Goal: Task Accomplishment & Management: Manage account settings

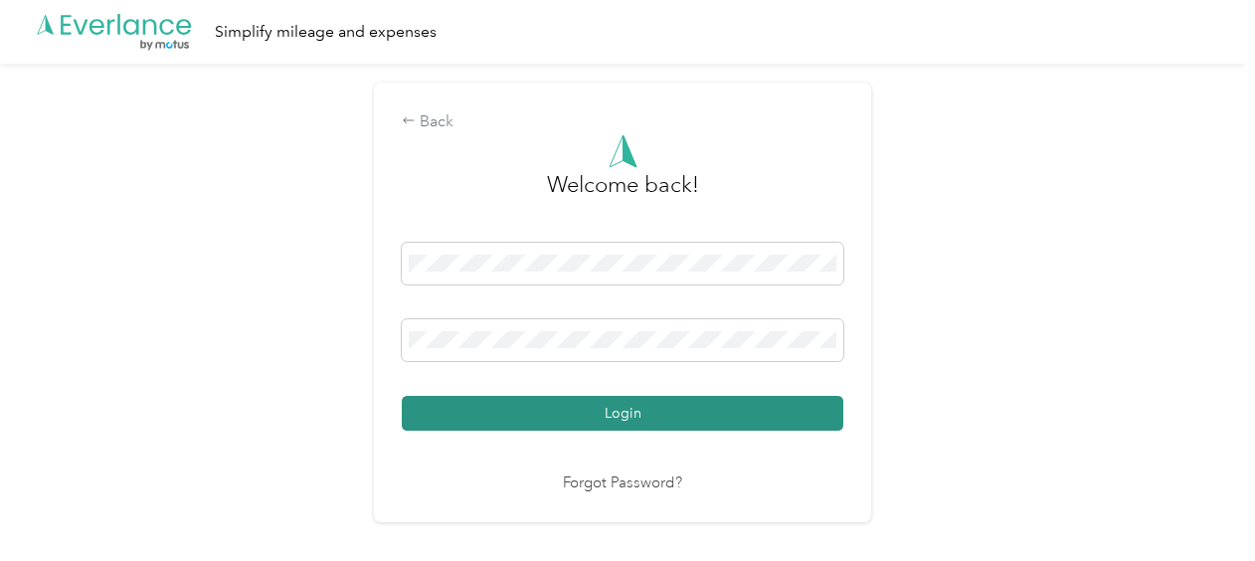
click at [536, 411] on button "Login" at bounding box center [623, 413] width 442 height 35
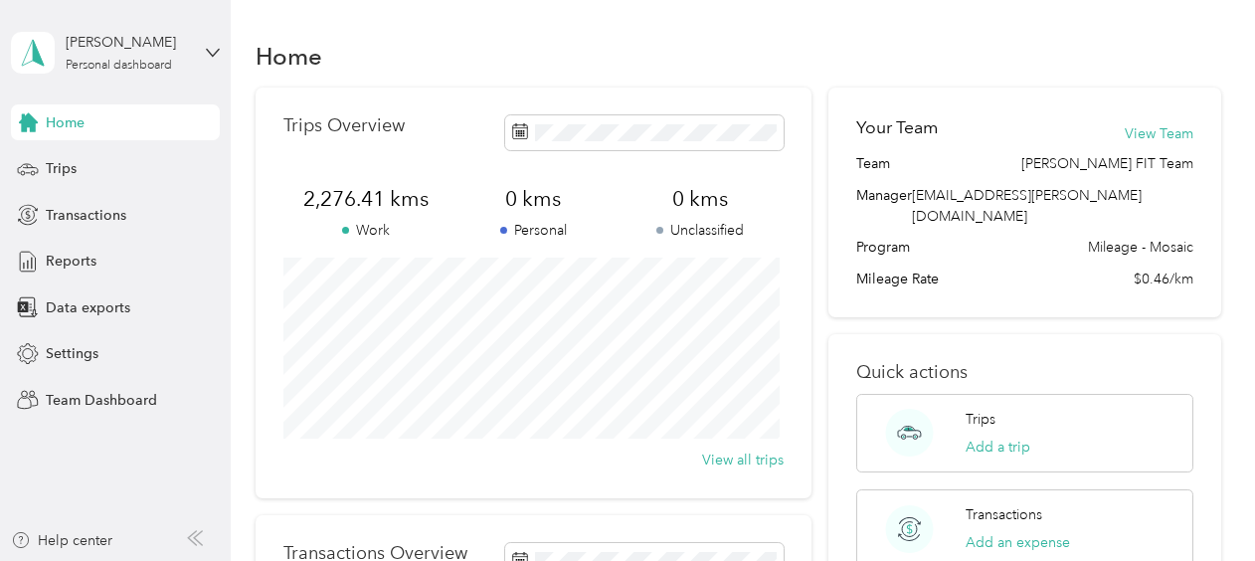
click at [192, 54] on div "[PERSON_NAME] Personal dashboard" at bounding box center [115, 53] width 209 height 70
click at [44, 156] on div "Team dashboard" at bounding box center [82, 163] width 106 height 21
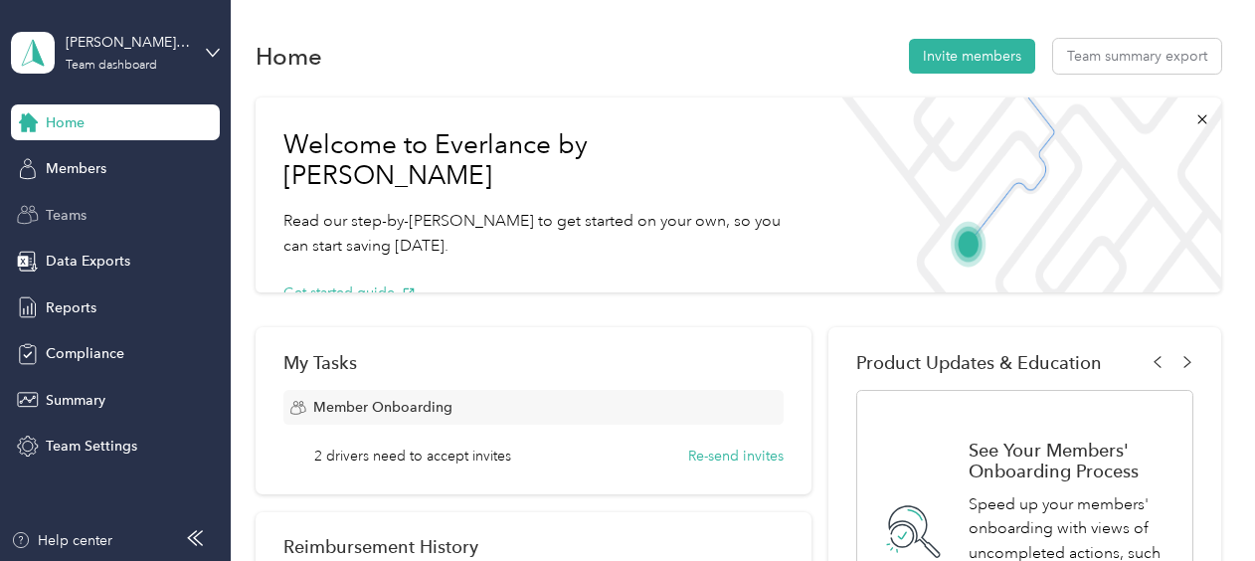
click at [37, 216] on icon at bounding box center [28, 215] width 22 height 22
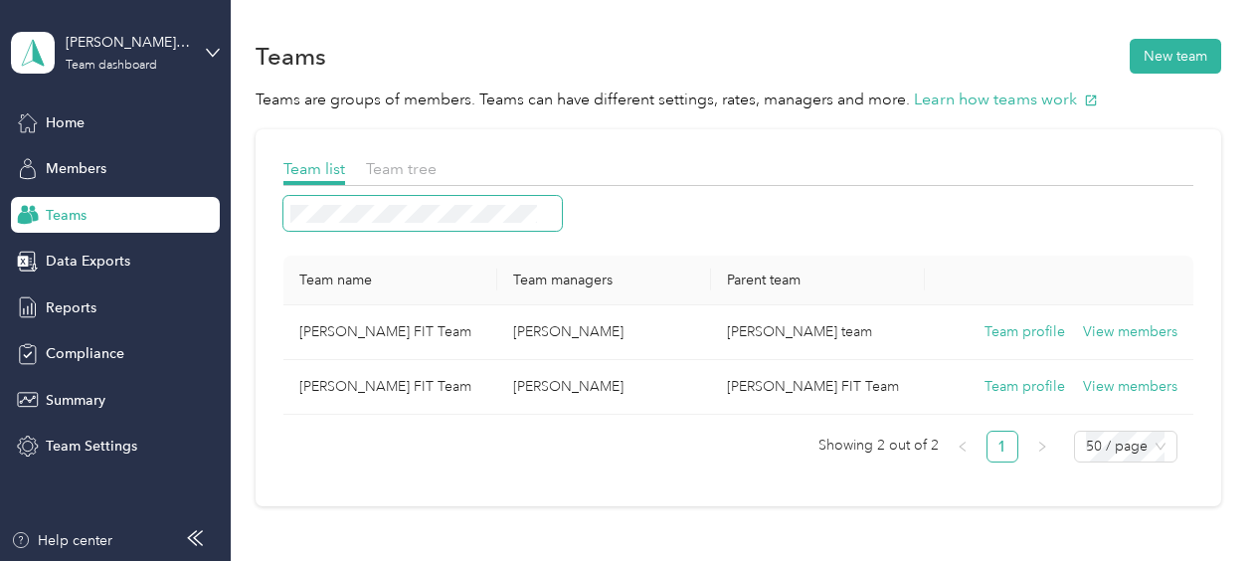
click at [375, 202] on span at bounding box center [422, 213] width 278 height 35
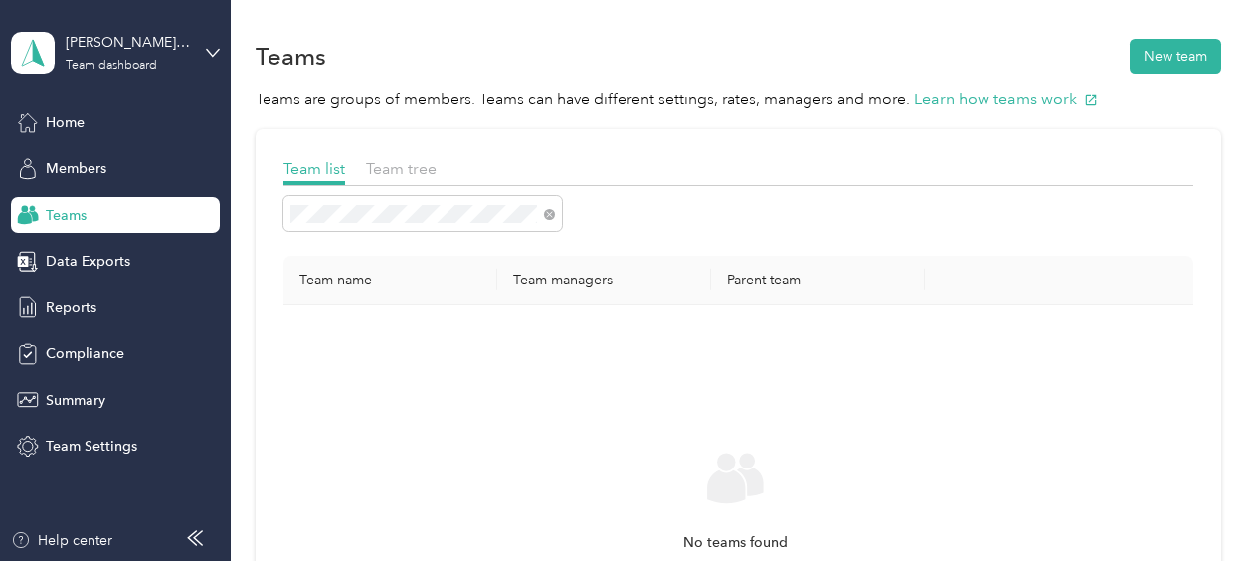
click at [103, 220] on div "Teams" at bounding box center [115, 215] width 209 height 36
click at [74, 166] on span "Members" at bounding box center [76, 168] width 61 height 21
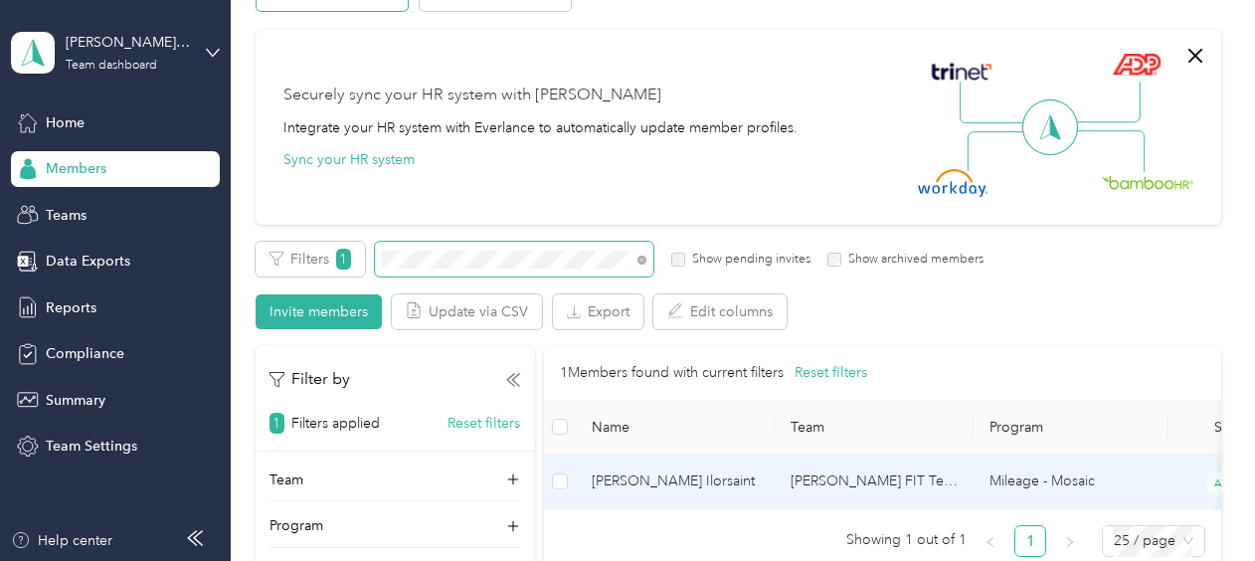
scroll to position [199, 0]
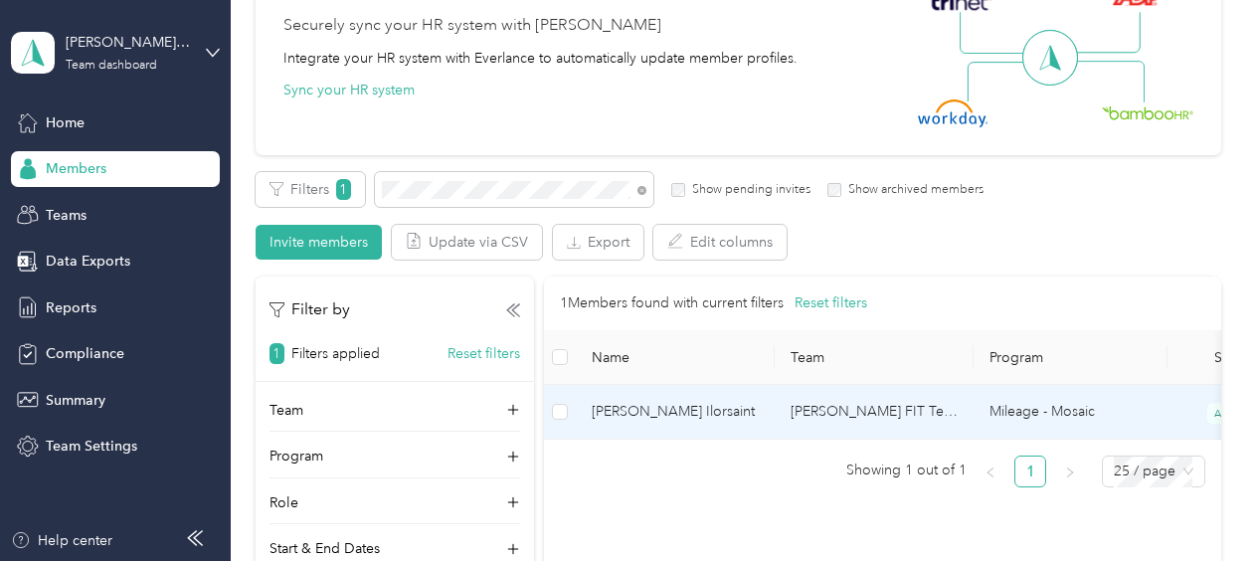
click at [613, 411] on span "[PERSON_NAME] Ilorsaint" at bounding box center [675, 412] width 167 height 22
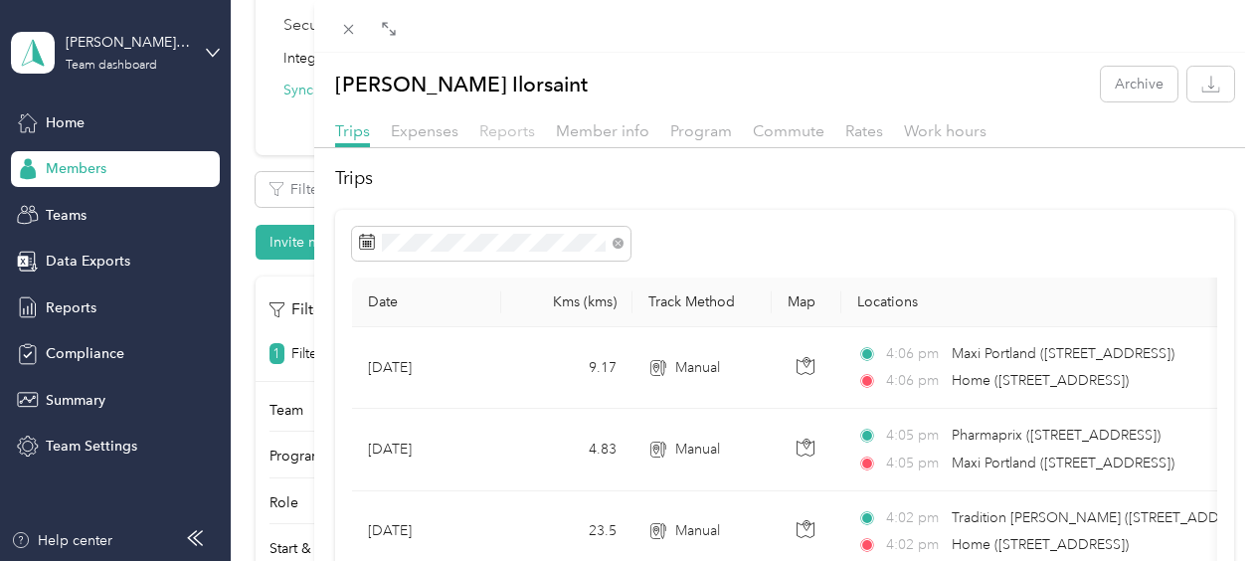
click at [514, 125] on span "Reports" at bounding box center [507, 130] width 56 height 19
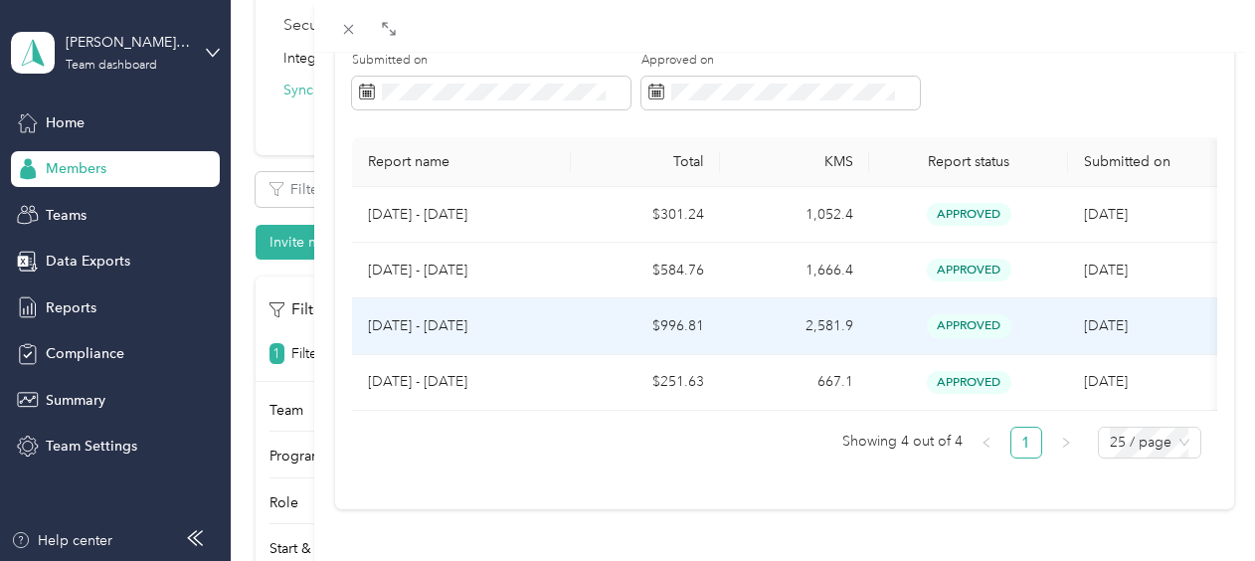
scroll to position [103, 0]
